Goal: Task Accomplishment & Management: Manage account settings

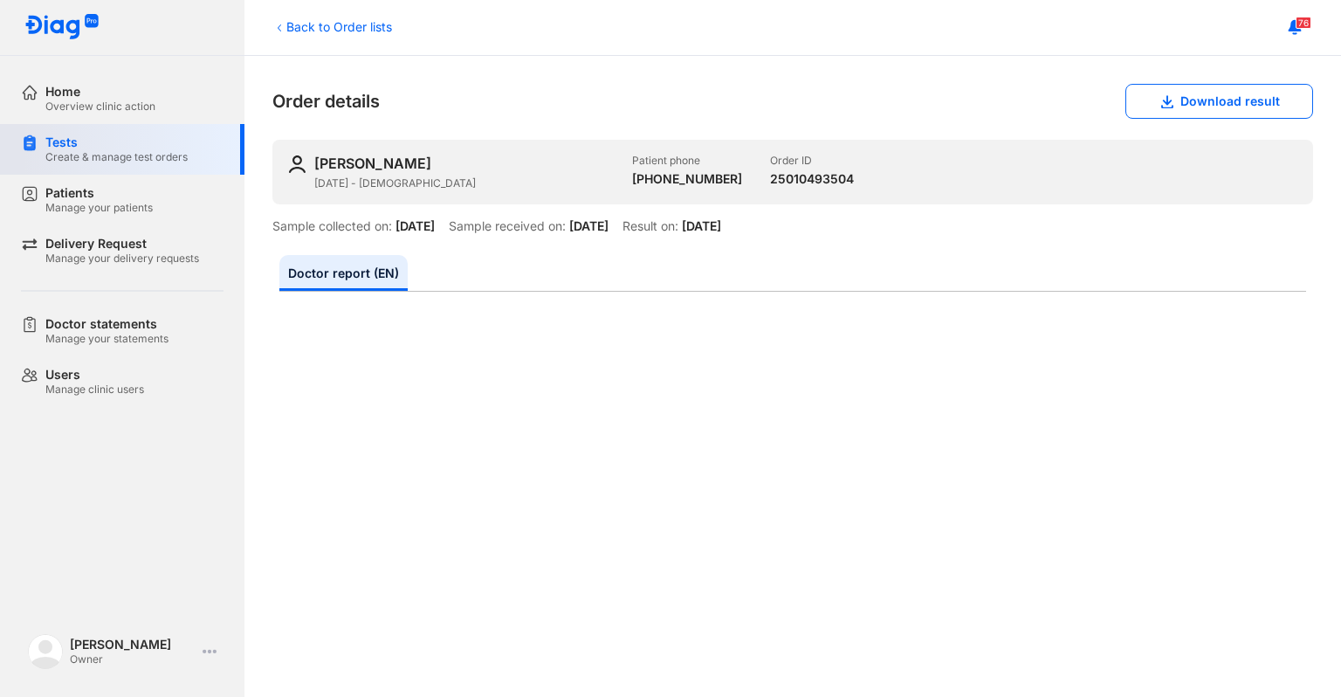
scroll to position [661, 0]
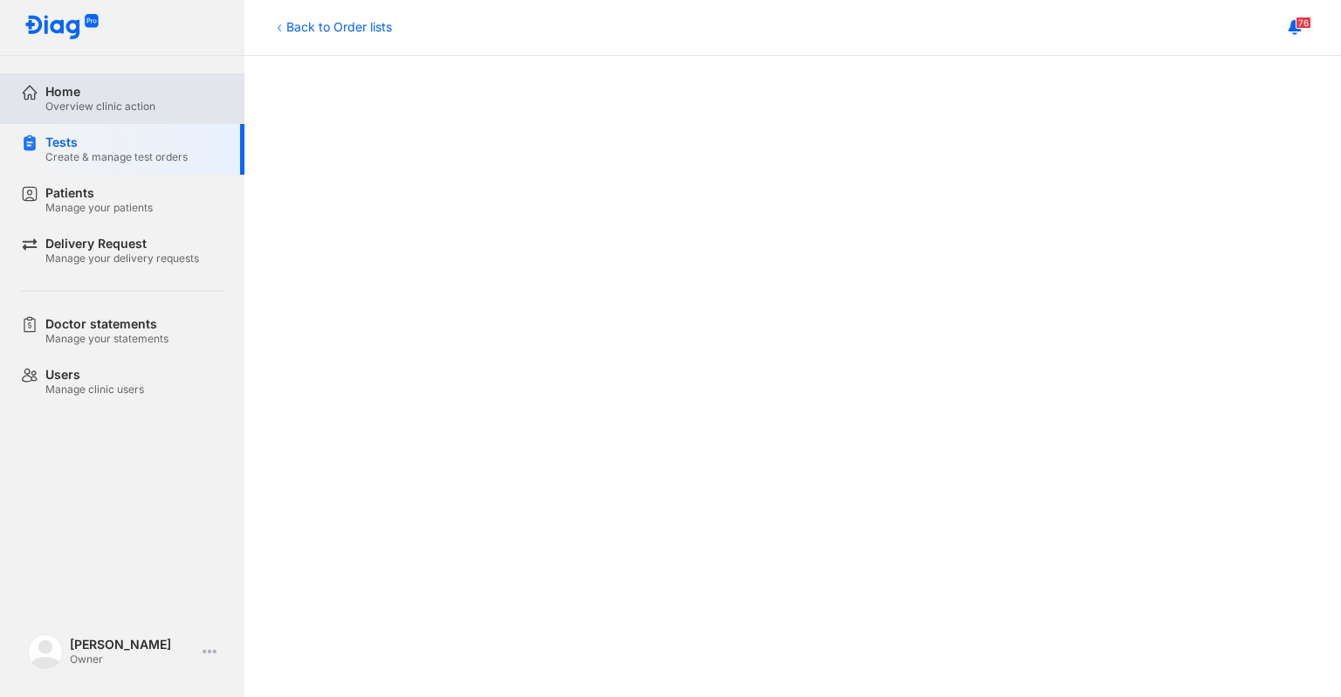
click at [93, 121] on div "Home Overview clinic action" at bounding box center [132, 98] width 223 height 51
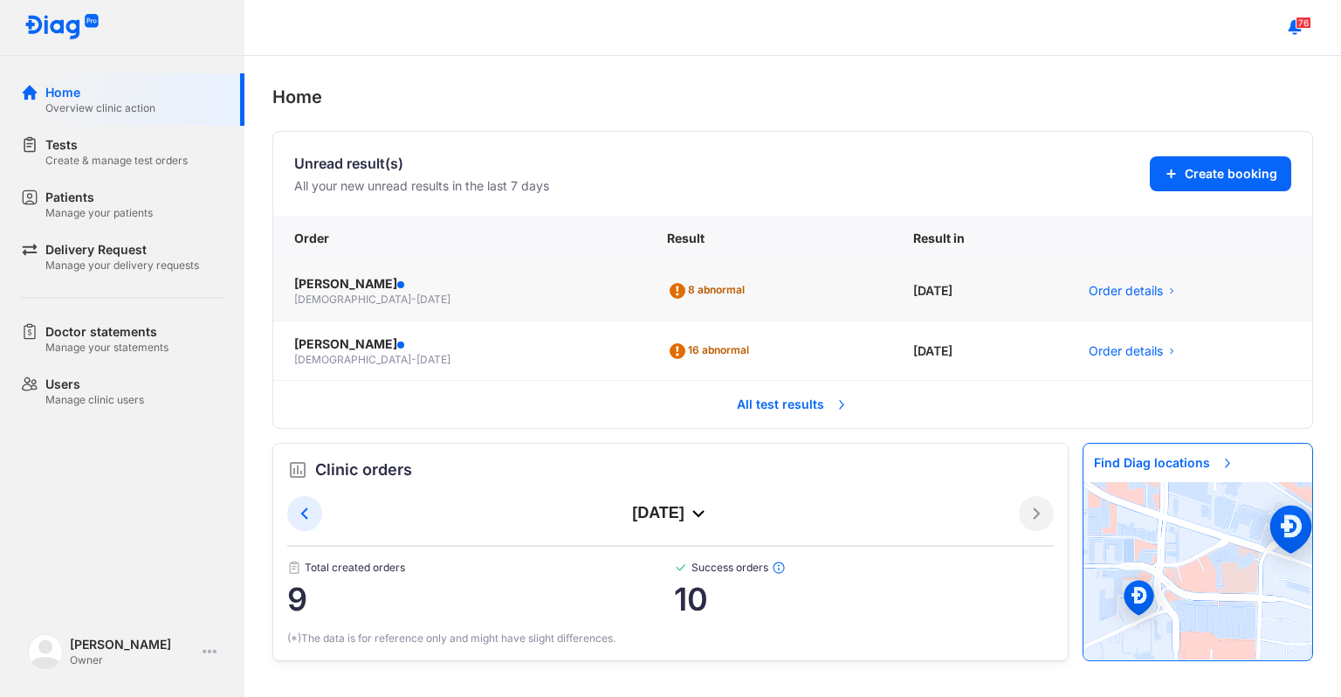
click at [670, 284] on icon at bounding box center [677, 290] width 21 height 21
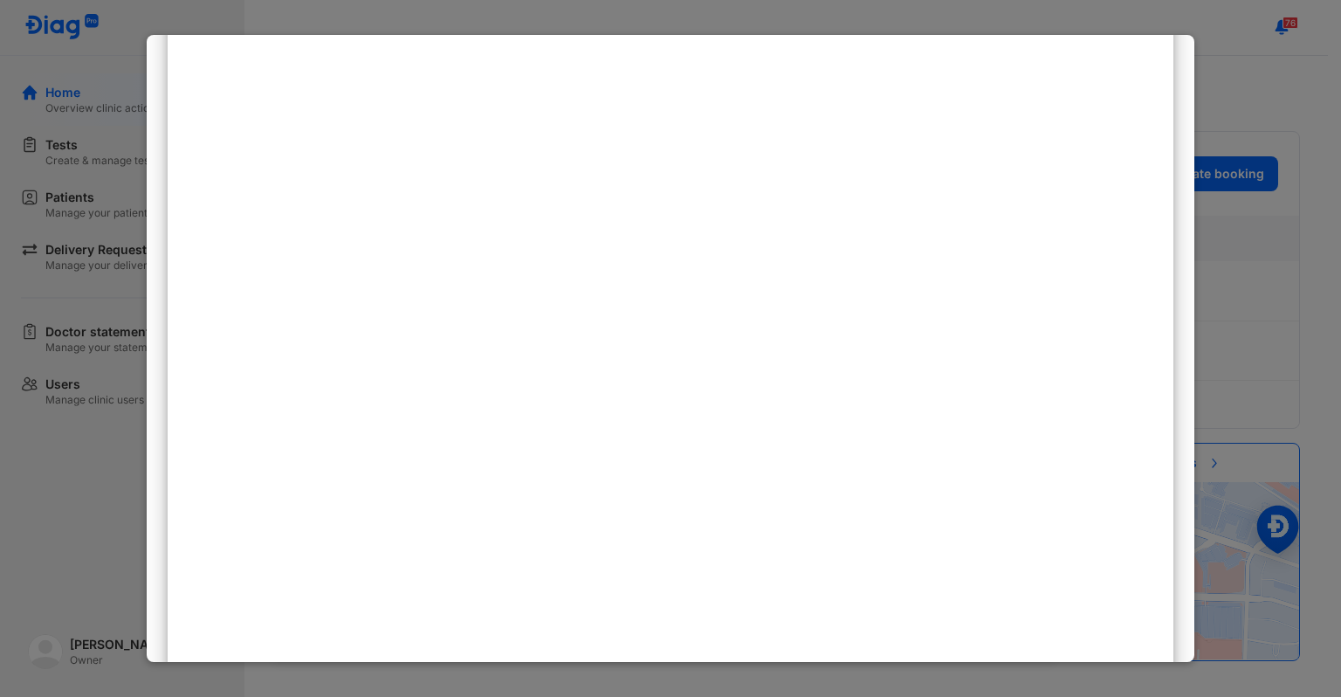
scroll to position [188, 0]
click at [1198, 58] on div at bounding box center [670, 348] width 1341 height 697
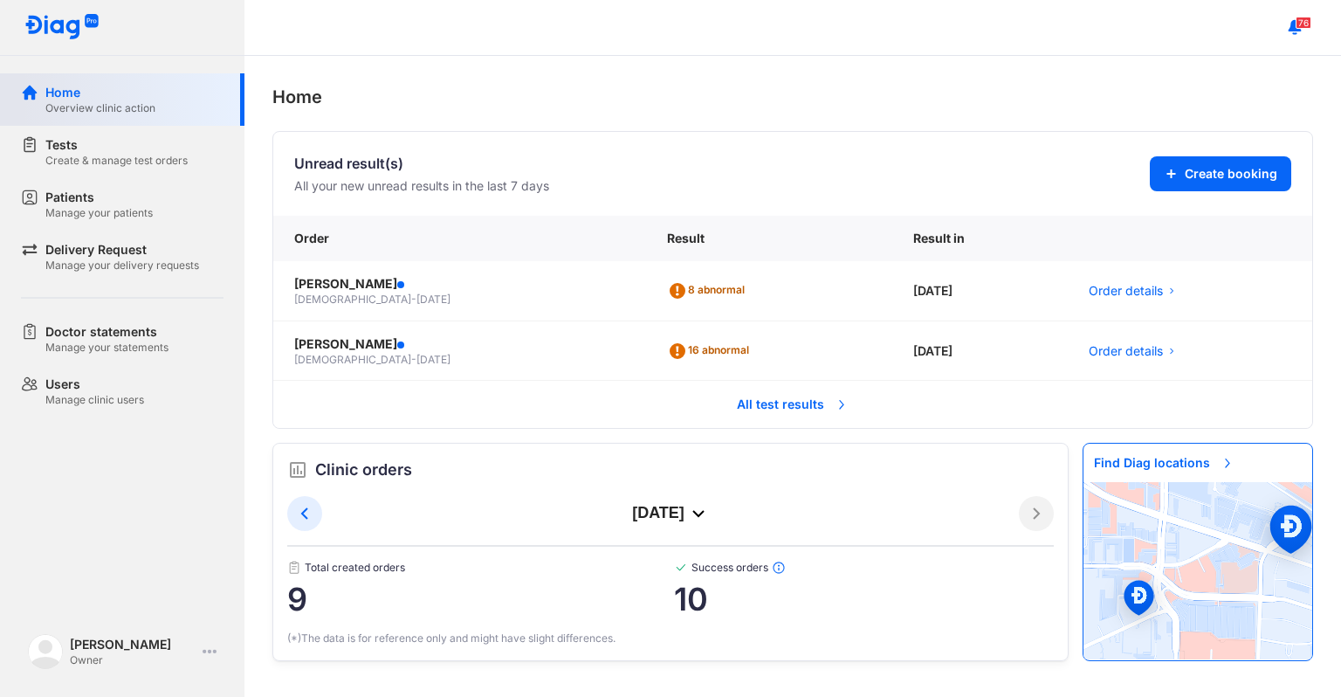
click at [95, 108] on div "Overview clinic action" at bounding box center [100, 108] width 110 height 14
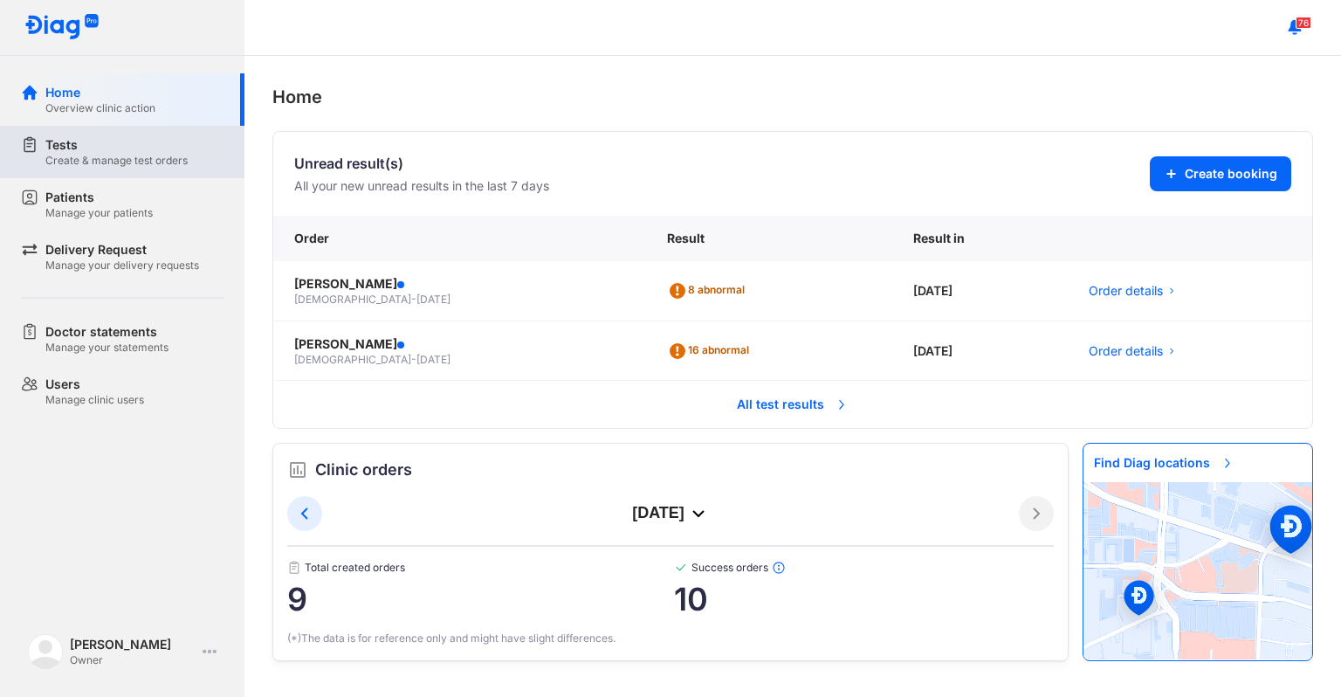
click at [122, 167] on div "Create & manage test orders" at bounding box center [116, 161] width 142 height 14
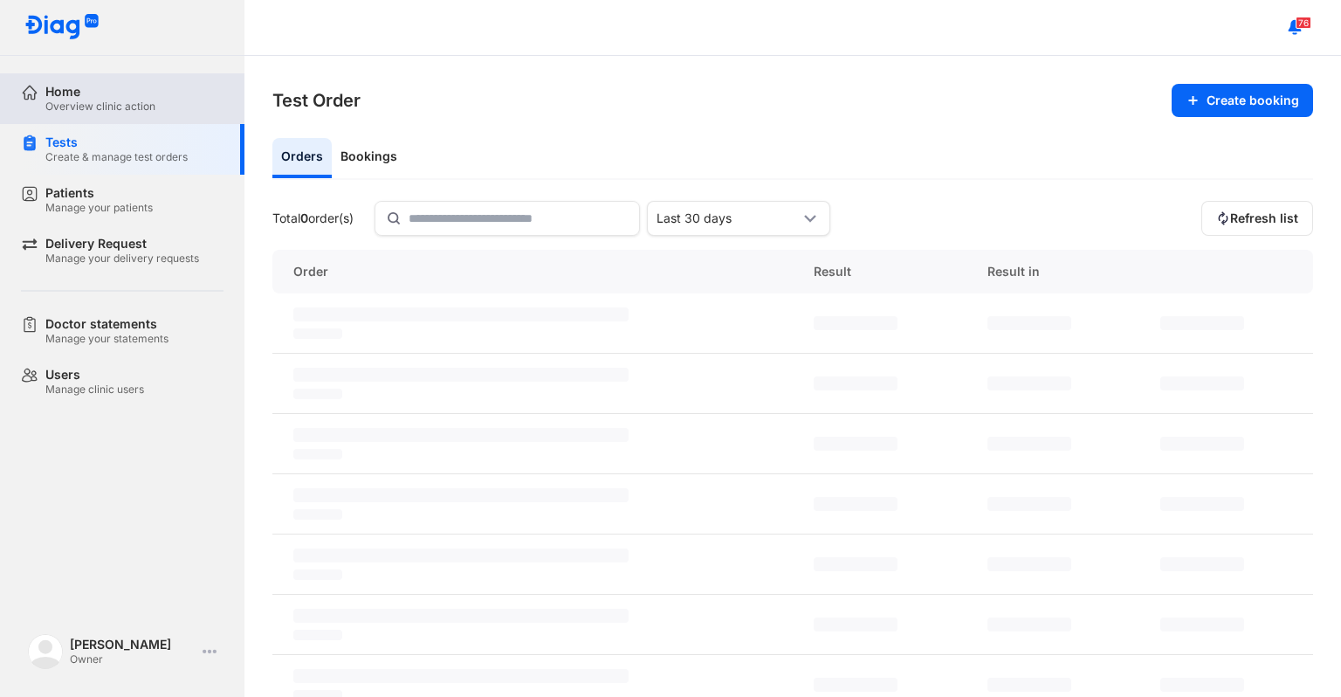
click at [76, 113] on div "Overview clinic action" at bounding box center [100, 107] width 110 height 14
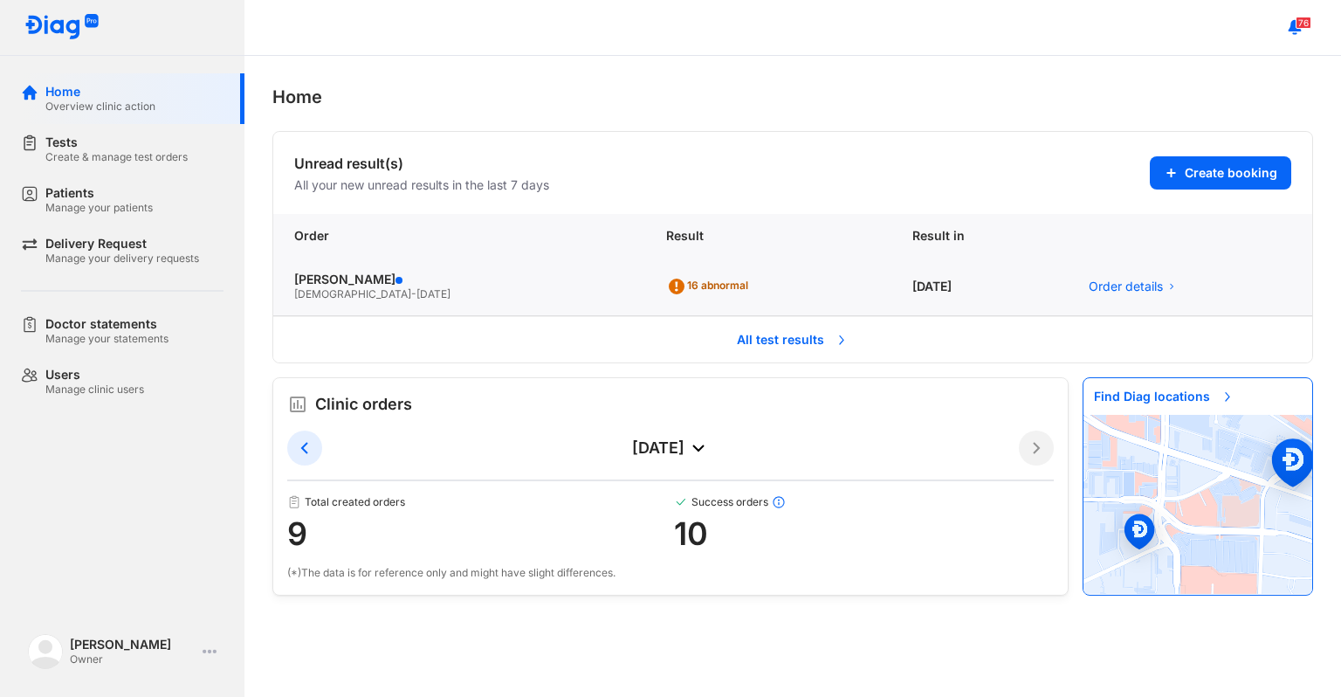
click at [532, 271] on div "[PERSON_NAME] [DEMOGRAPHIC_DATA] - [DATE]" at bounding box center [459, 287] width 372 height 58
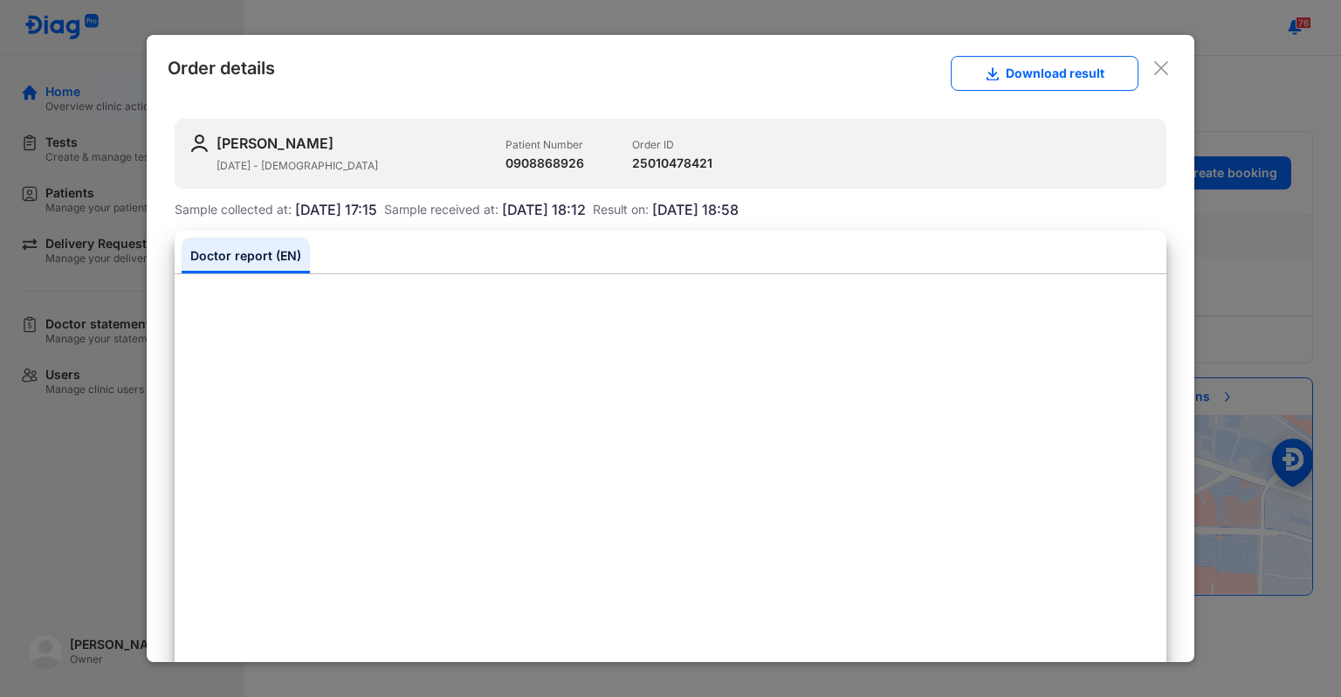
click at [1152, 65] on icon at bounding box center [1160, 67] width 17 height 17
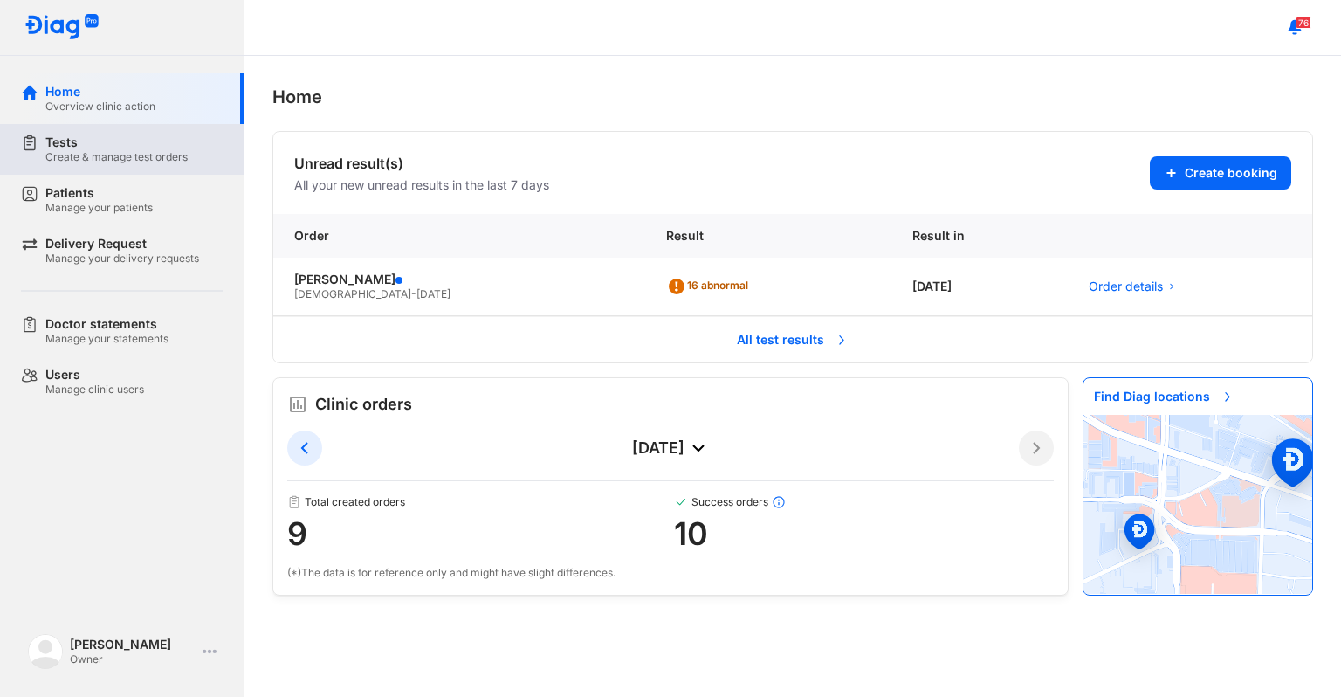
click at [87, 159] on div "Create & manage test orders" at bounding box center [116, 157] width 142 height 14
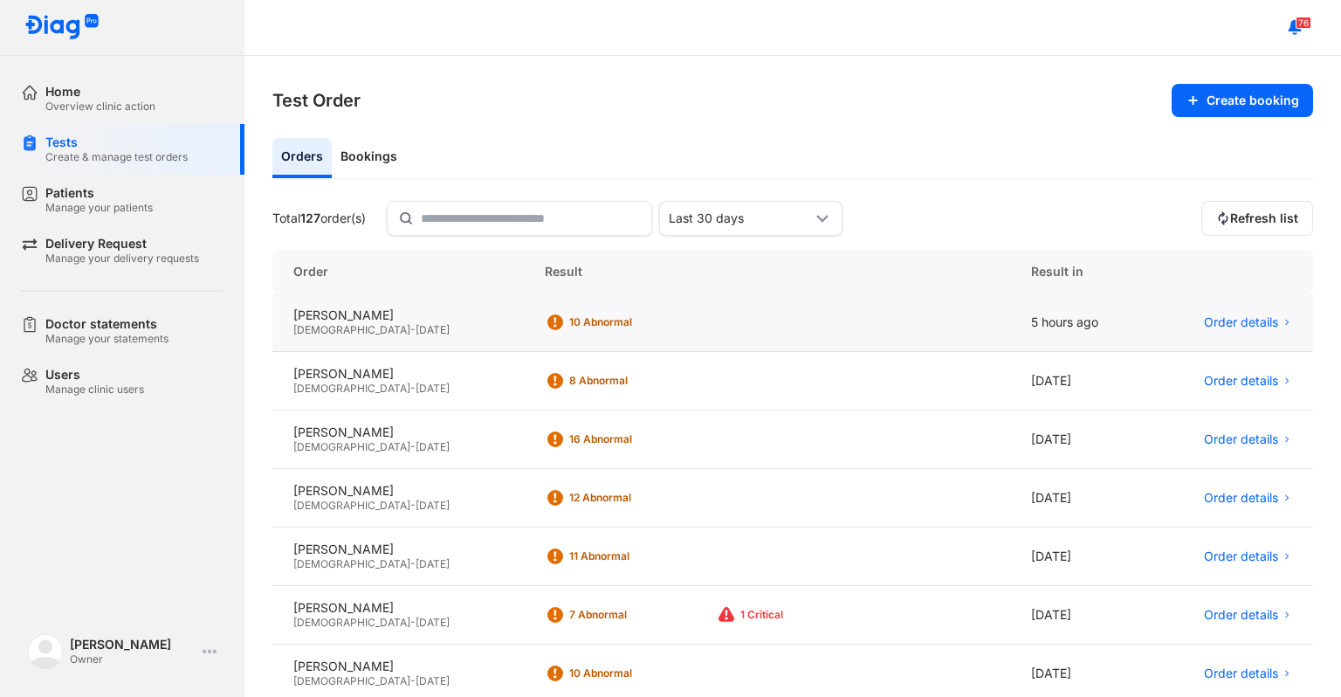
click at [662, 320] on div "10 Abnormal" at bounding box center [639, 322] width 140 height 14
click at [662, 322] on div "10 Abnormal" at bounding box center [639, 322] width 140 height 14
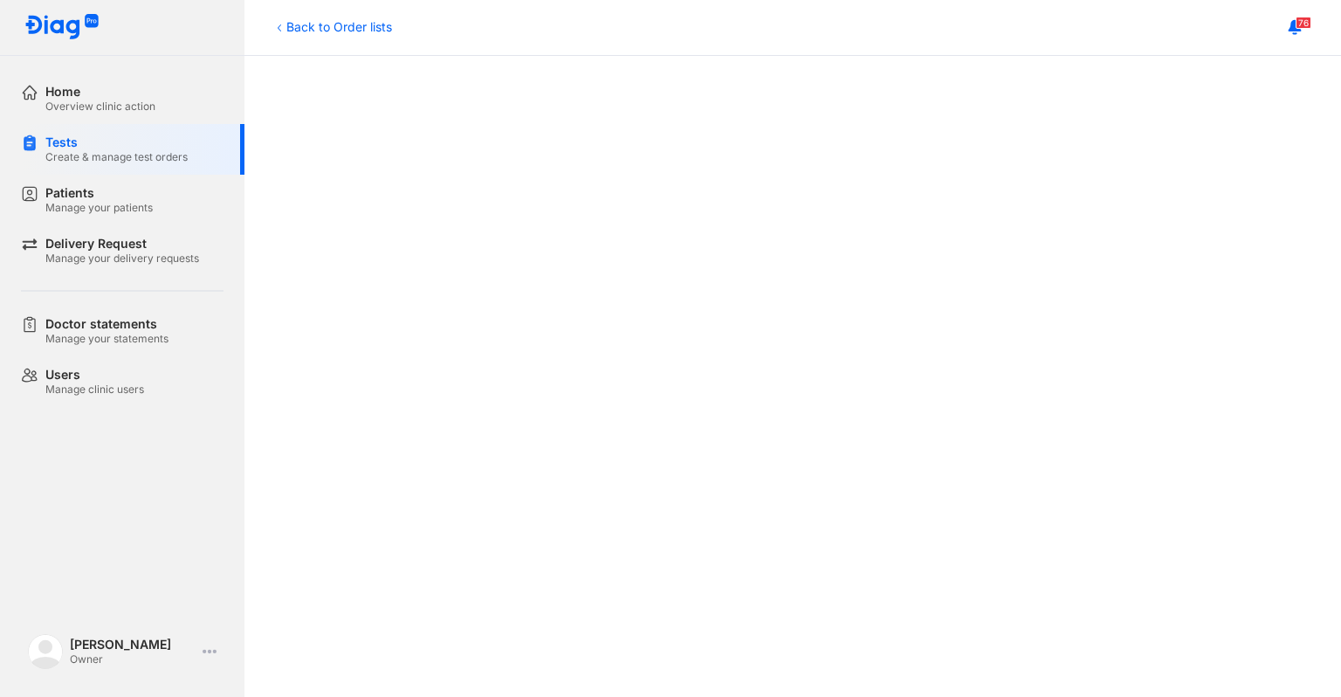
scroll to position [794, 0]
